Goal: Information Seeking & Learning: Learn about a topic

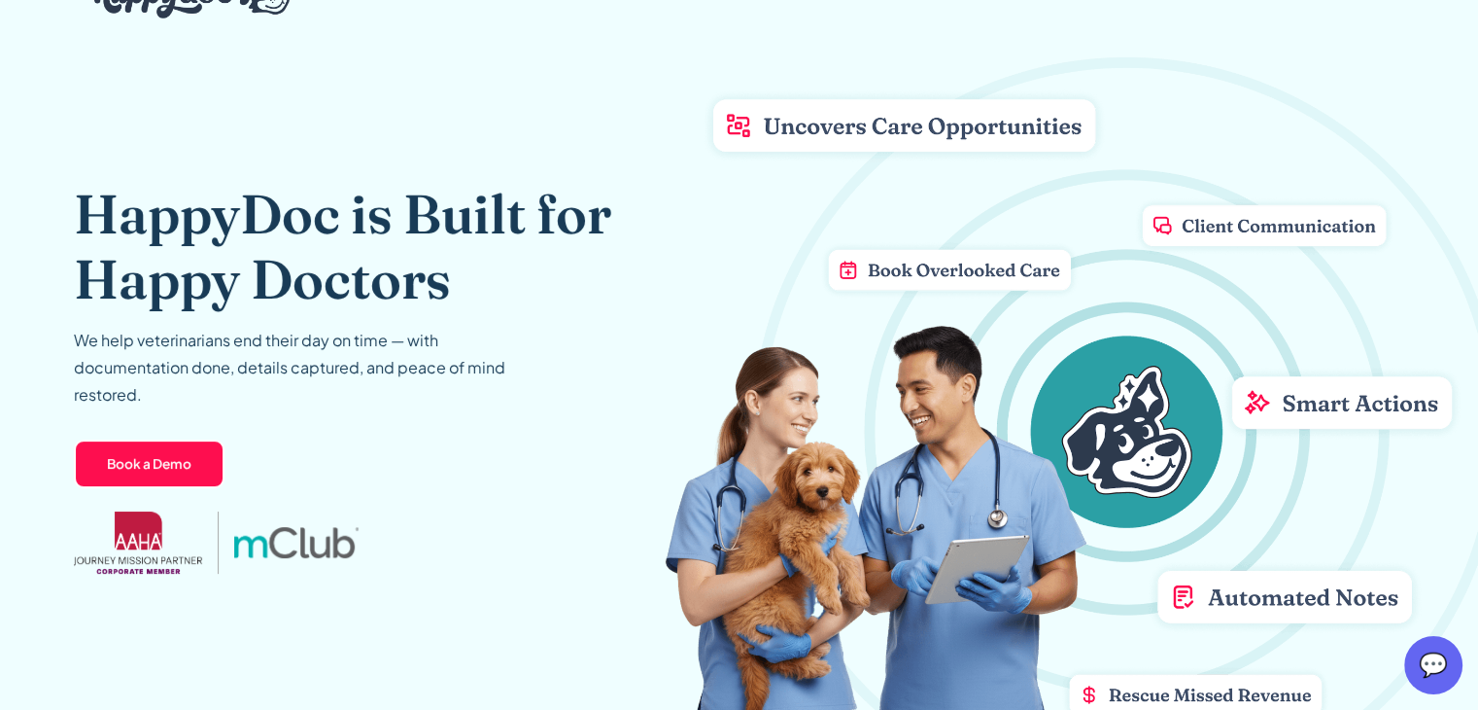
scroll to position [32, 0]
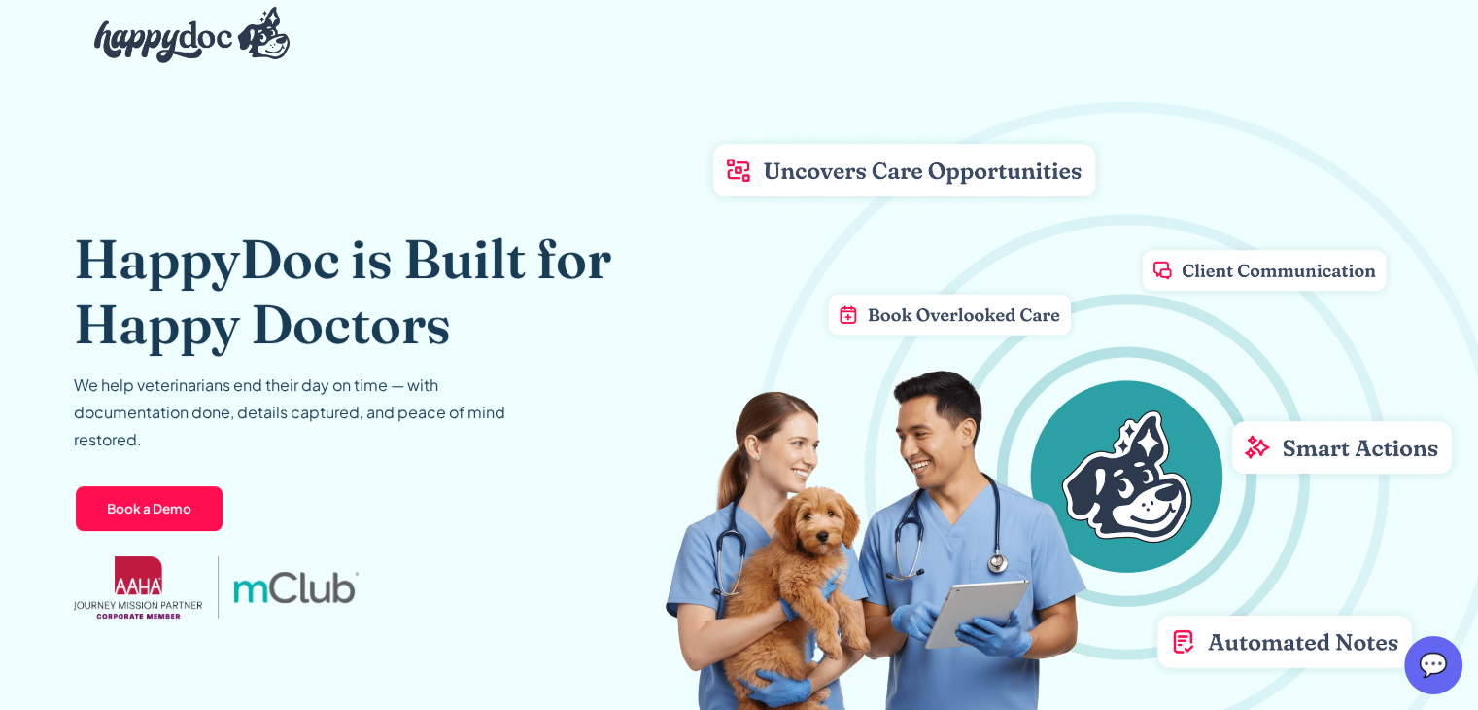
click at [536, 136] on div "HappyDoc is Built for Happy Doctors We help veterinarians end their day on time…" at bounding box center [373, 433] width 599 height 727
